Goal: Information Seeking & Learning: Learn about a topic

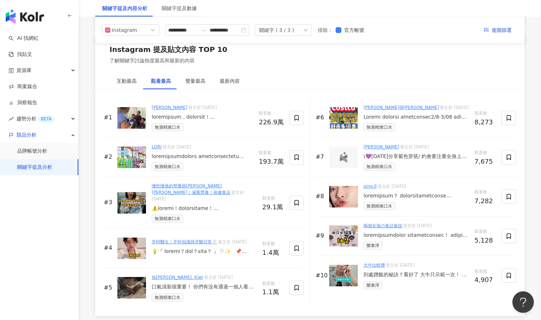
scroll to position [1069, 0]
click at [186, 77] on div "聲量最高" at bounding box center [195, 81] width 20 height 8
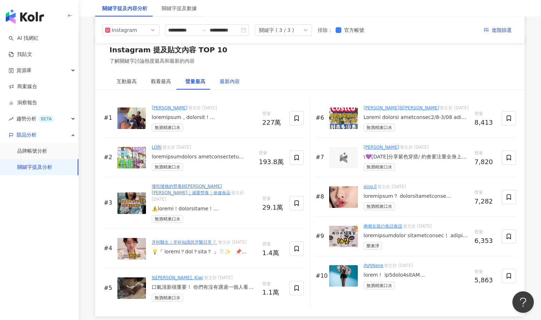
click at [223, 78] on div "最新內容" at bounding box center [230, 81] width 20 height 8
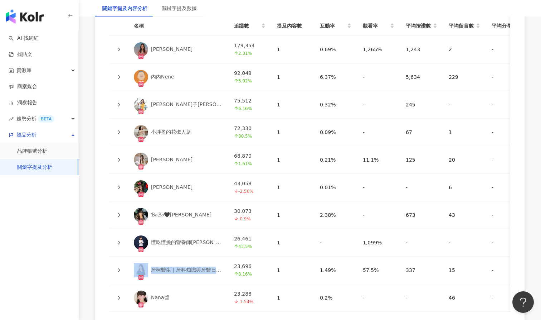
scroll to position [1729, 0]
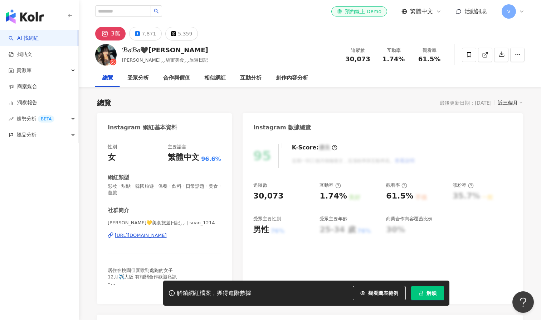
click at [167, 237] on div "[URL][DOMAIN_NAME]" at bounding box center [141, 235] width 52 height 6
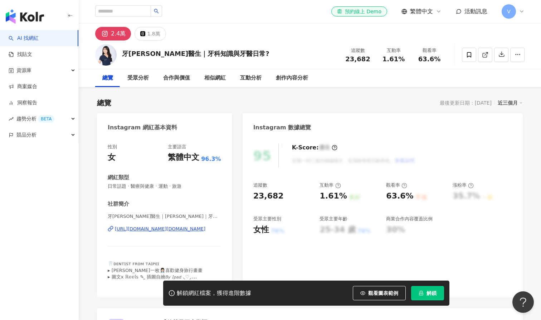
click at [178, 229] on div "https://www.instagram.com/dr.koko_ig/" at bounding box center [160, 229] width 91 height 6
